Goal: Book appointment/travel/reservation

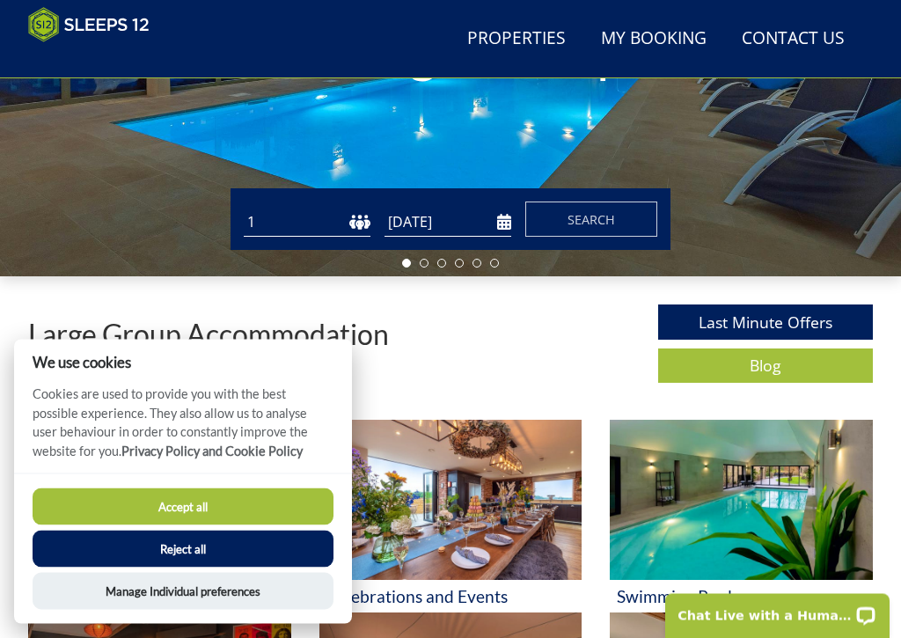
scroll to position [369, 0]
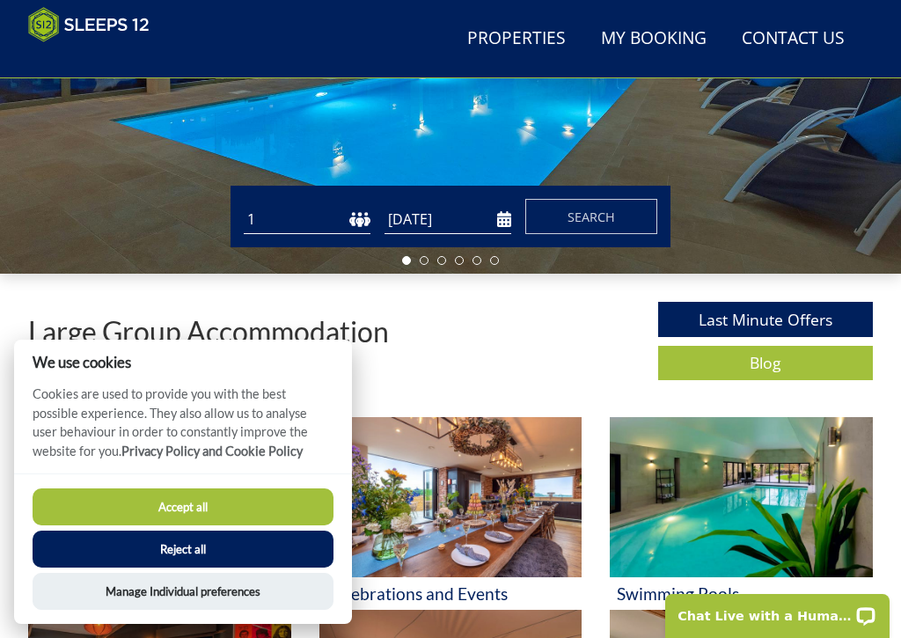
click at [170, 555] on button "Reject all" at bounding box center [183, 549] width 301 height 37
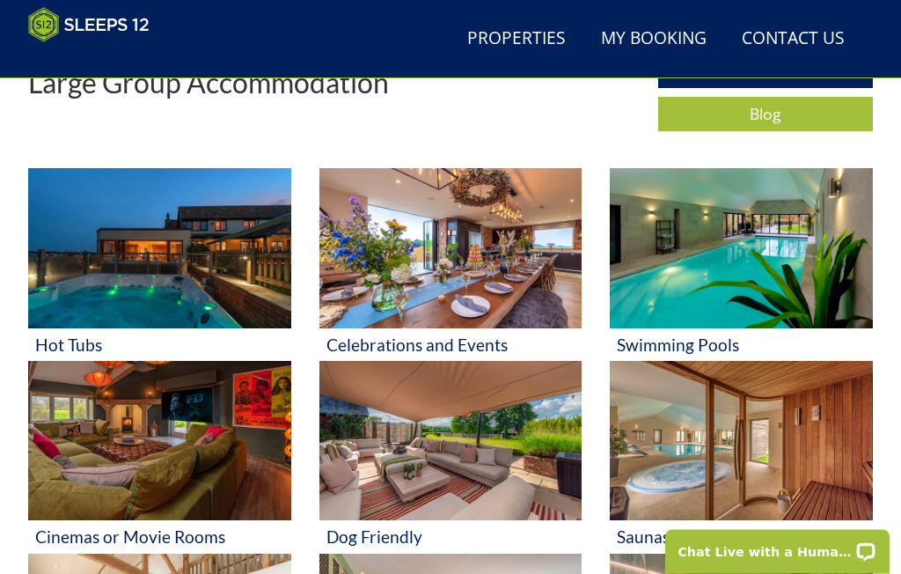
scroll to position [599, 0]
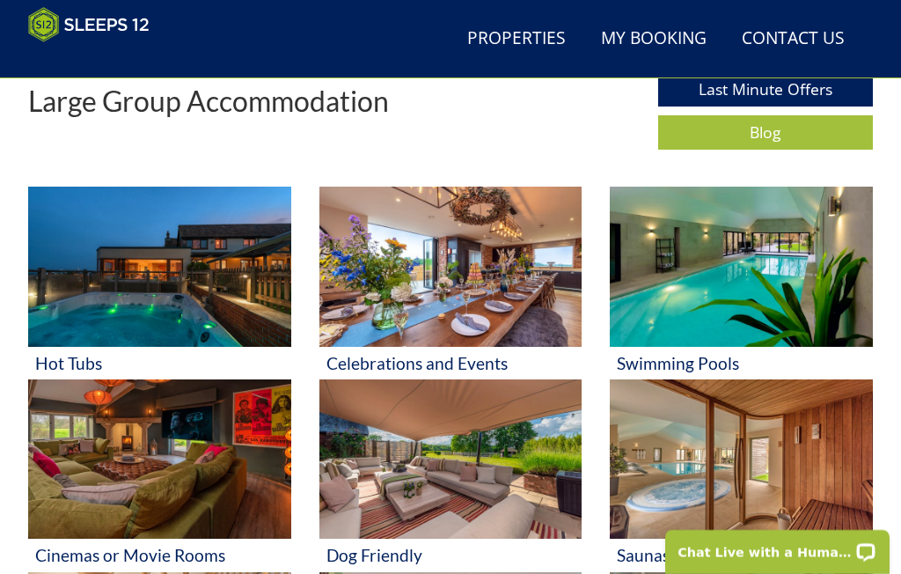
click at [704, 289] on img at bounding box center [741, 267] width 263 height 160
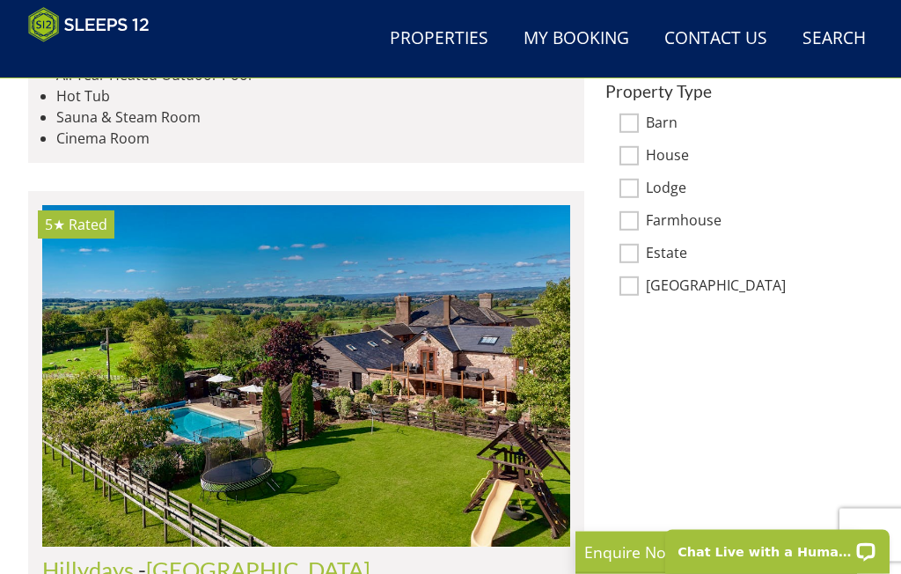
scroll to position [1298, 0]
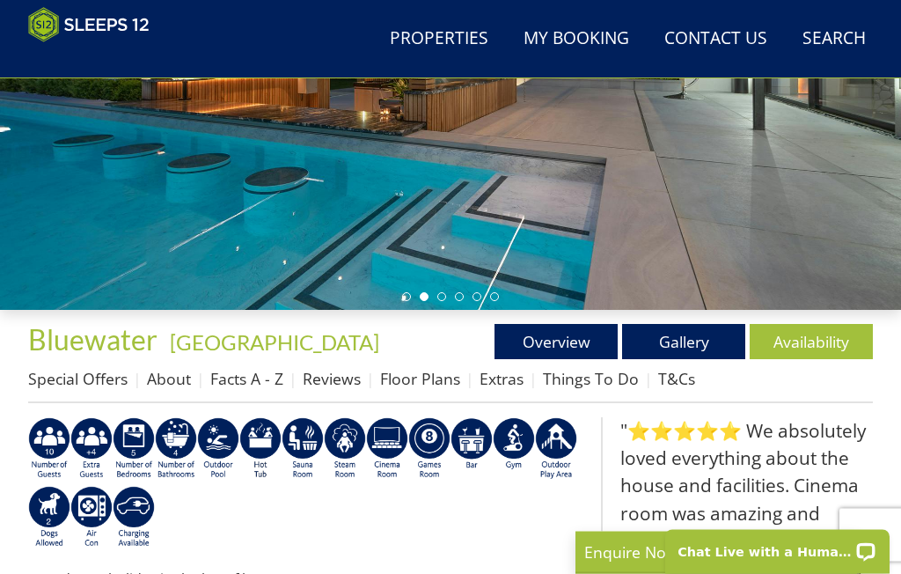
scroll to position [333, 0]
click at [805, 329] on link "Availability" at bounding box center [811, 341] width 123 height 35
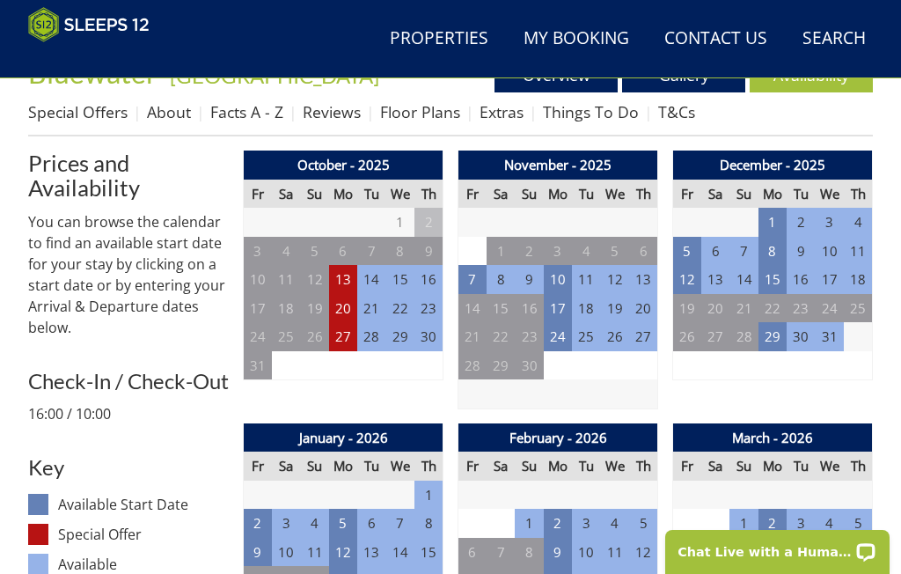
scroll to position [597, 0]
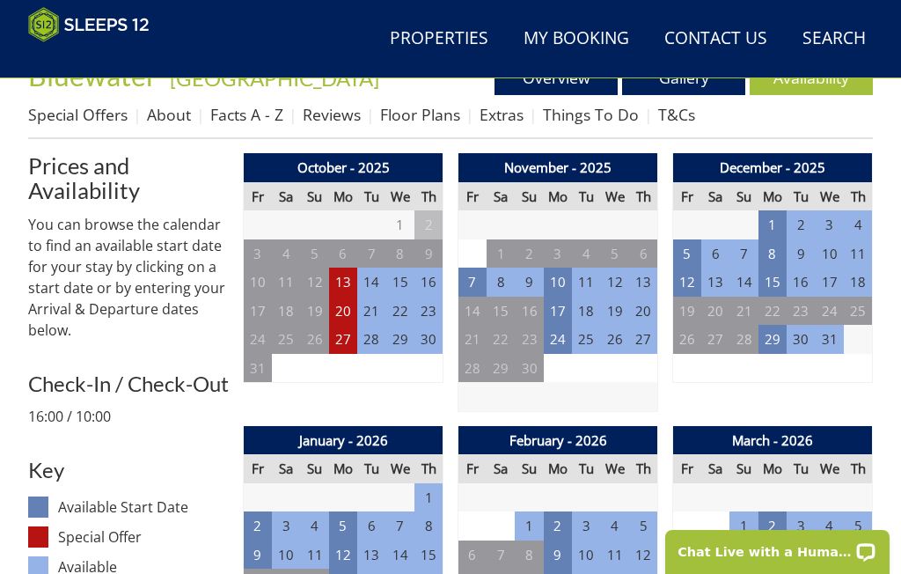
click at [686, 283] on td "12" at bounding box center [687, 281] width 28 height 29
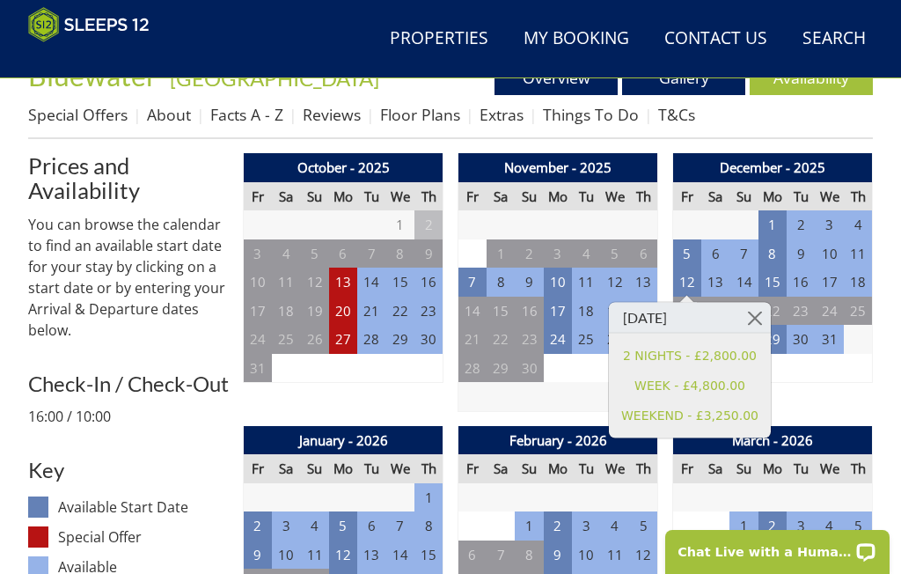
click at [773, 282] on td "15" at bounding box center [772, 281] width 28 height 29
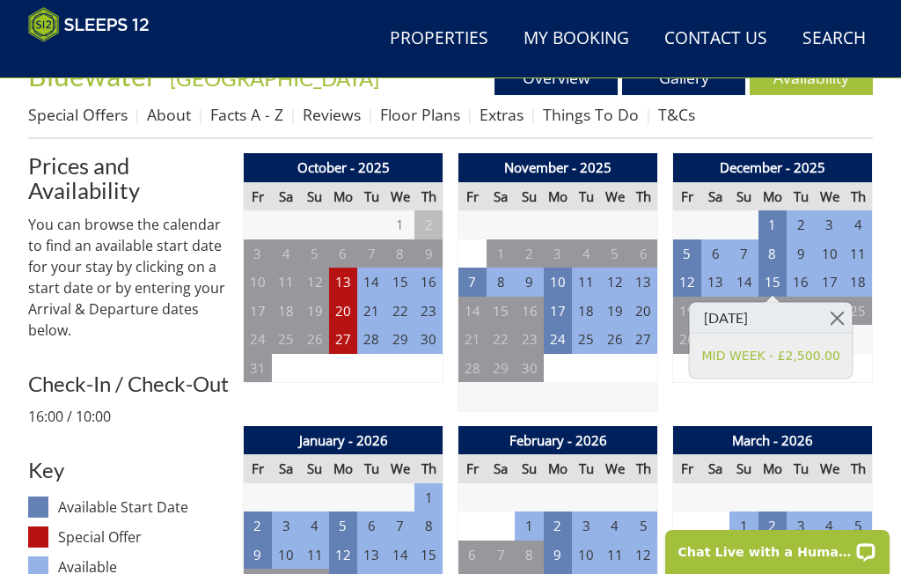
click at [684, 279] on td "12" at bounding box center [687, 281] width 28 height 29
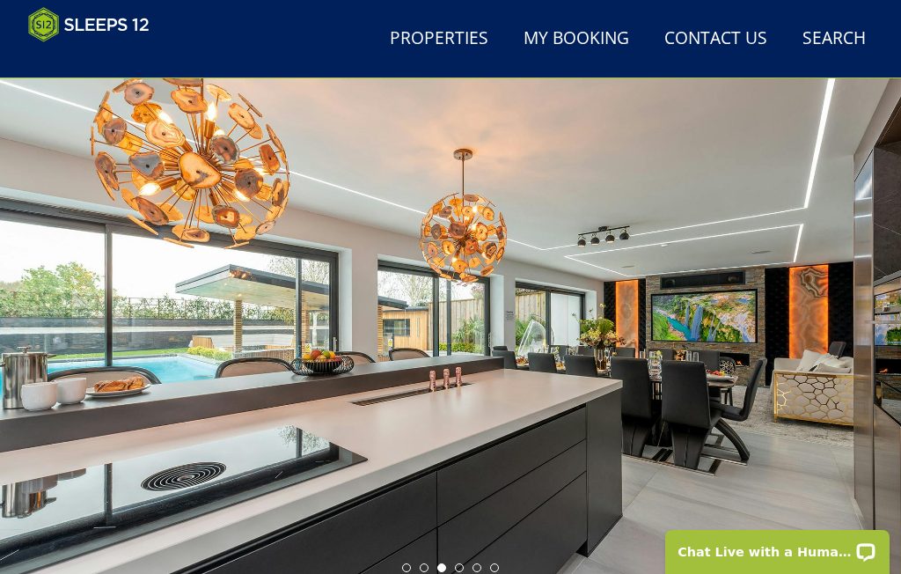
scroll to position [0, 0]
